Goal: Task Accomplishment & Management: Complete application form

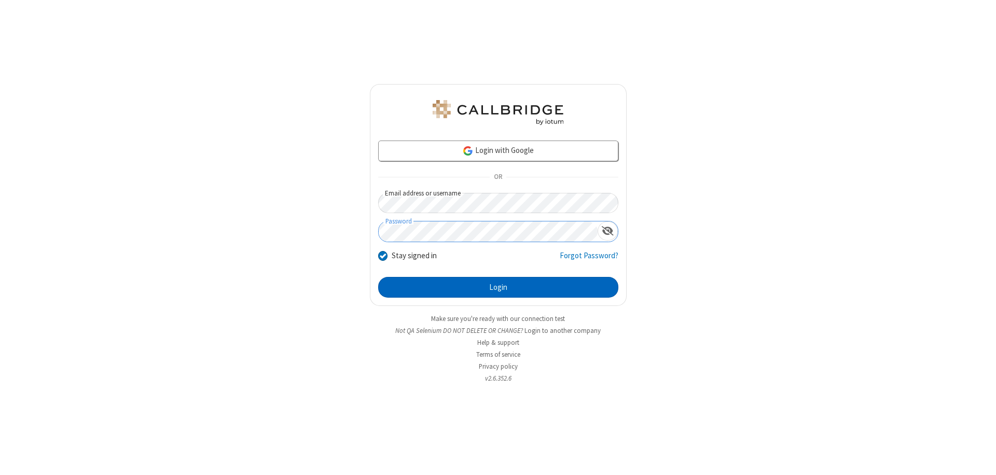
click at [498, 287] on button "Login" at bounding box center [498, 287] width 240 height 21
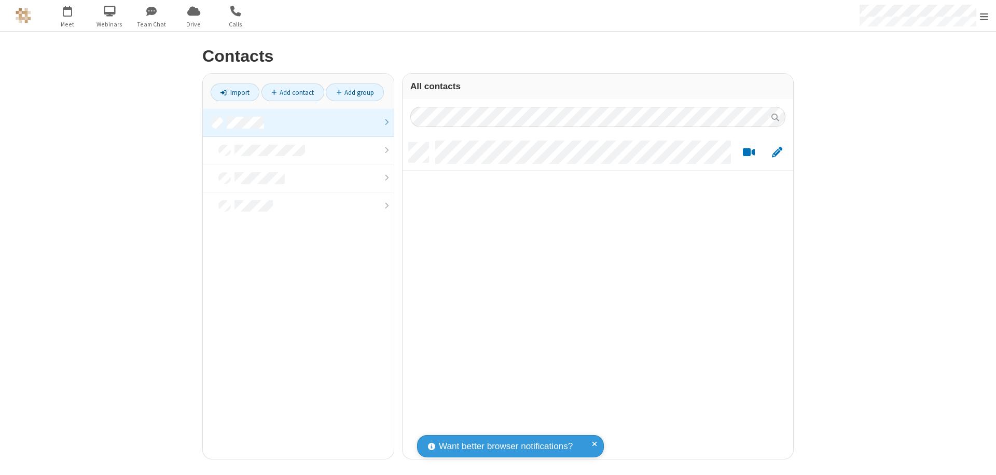
scroll to position [316, 383]
click at [298, 122] on link at bounding box center [298, 123] width 191 height 28
click at [293, 92] on link "Add contact" at bounding box center [292, 93] width 63 height 18
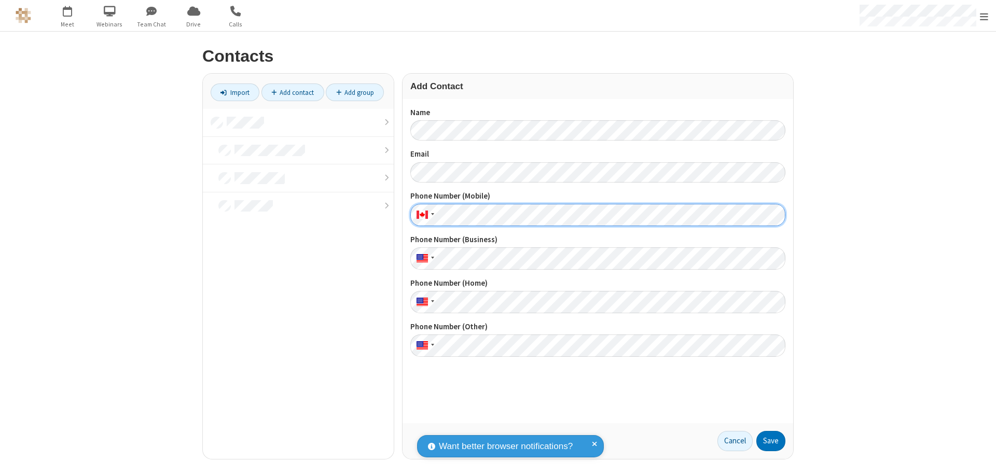
click at [771, 441] on button "Save" at bounding box center [770, 441] width 29 height 21
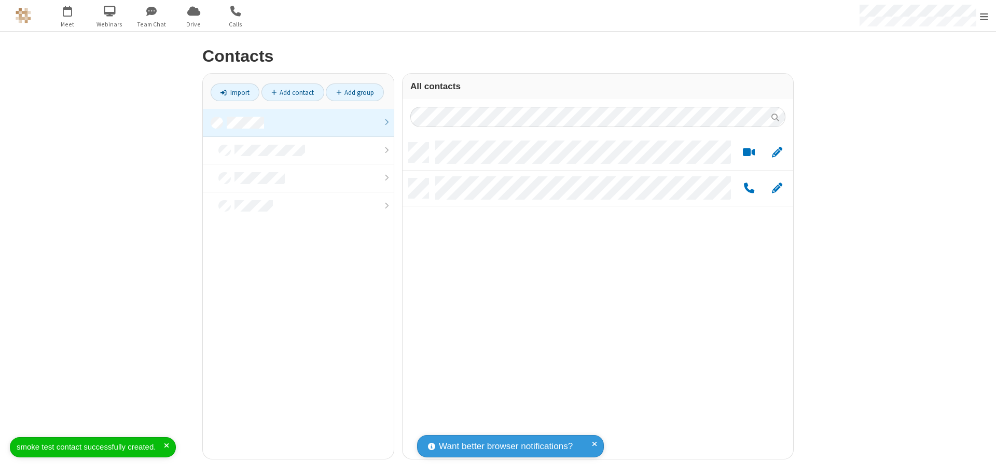
scroll to position [316, 383]
